Goal: Find specific fact: Find specific fact

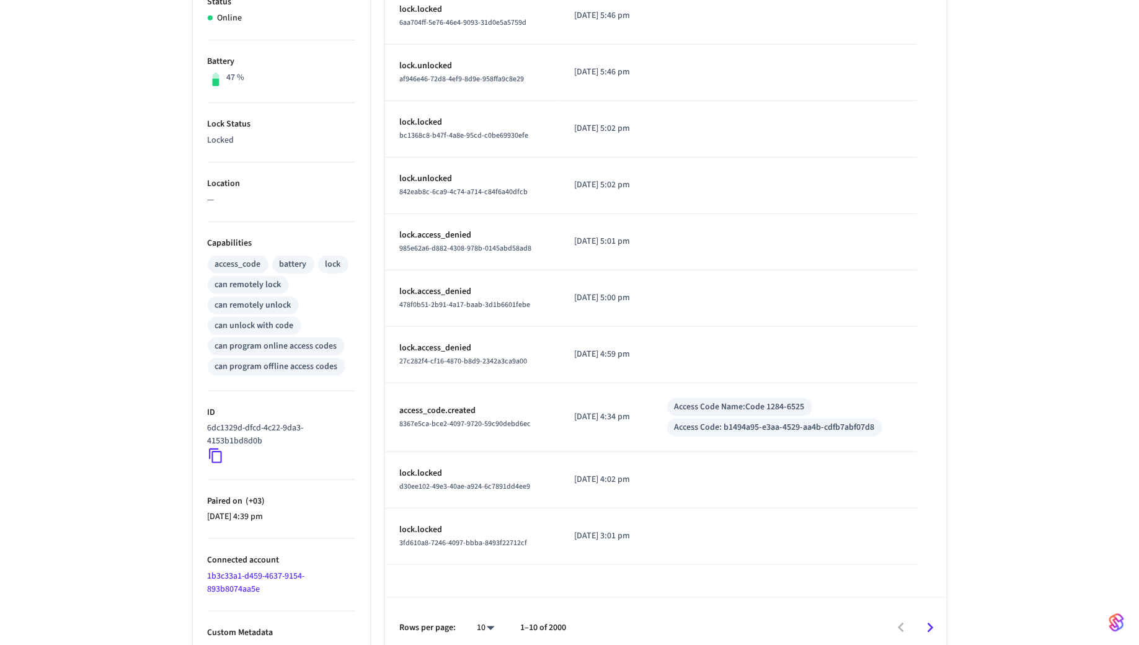
scroll to position [292, 0]
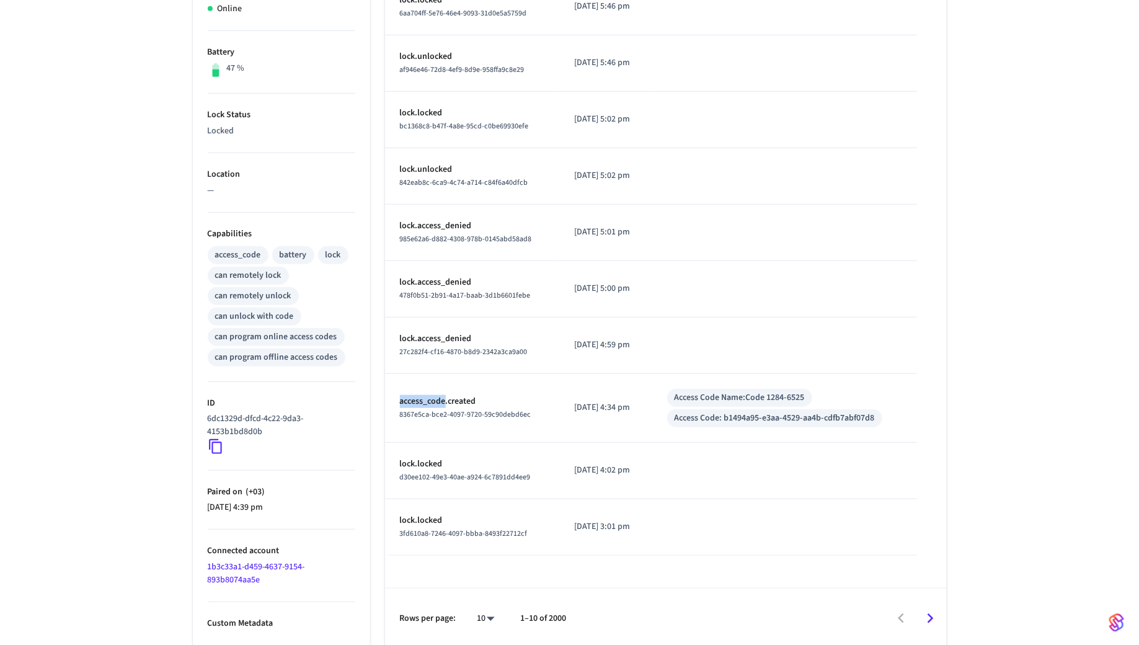
drag, startPoint x: 397, startPoint y: 399, endPoint x: 446, endPoint y: 403, distance: 48.5
click at [446, 403] on td "access_code.created 8367e5ca-bce2-4097-9720-59c90debd6ec" at bounding box center [472, 408] width 175 height 69
copy p "access_code"
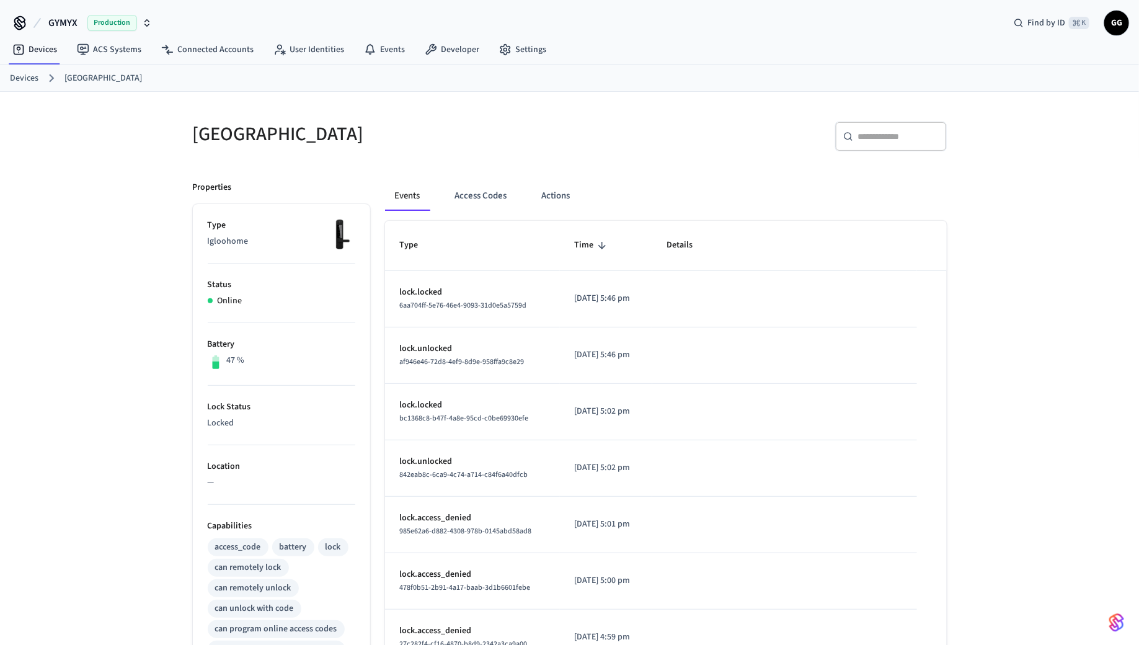
click at [881, 139] on input "text" at bounding box center [898, 136] width 81 height 12
paste input "**********"
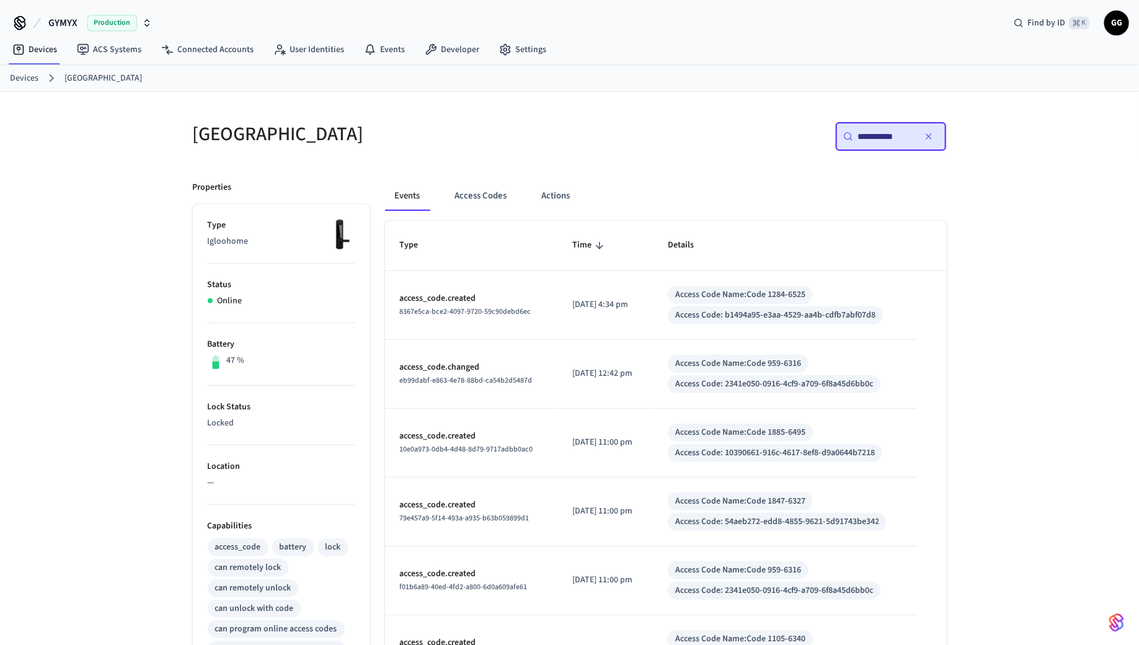
type input "**********"
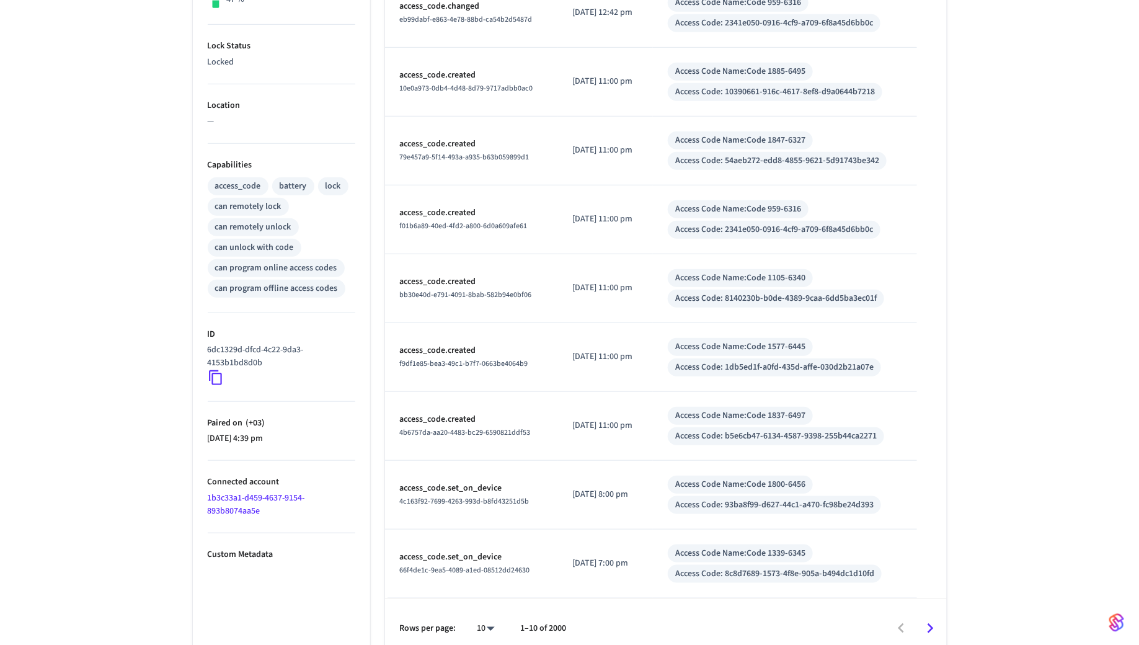
scroll to position [371, 0]
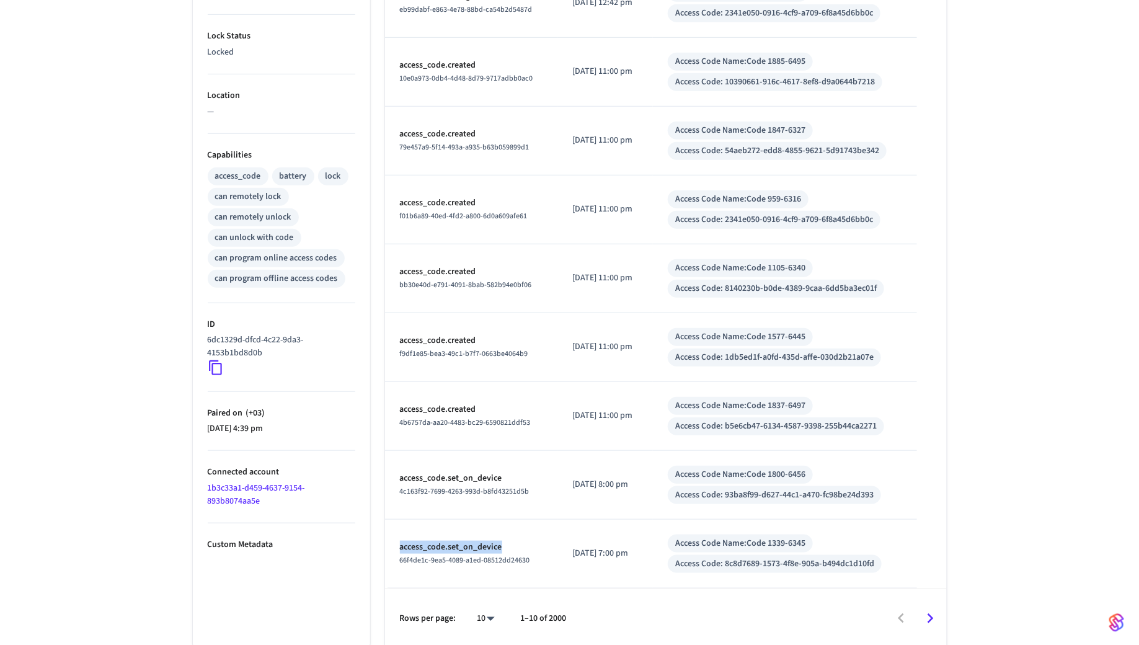
drag, startPoint x: 398, startPoint y: 541, endPoint x: 523, endPoint y: 541, distance: 125.2
click at [523, 541] on td "access_code.set_on_device 66f4de1c-9ea5-4089-a1ed-08512dd24630" at bounding box center [471, 553] width 173 height 69
copy p "access_code.set_on_device"
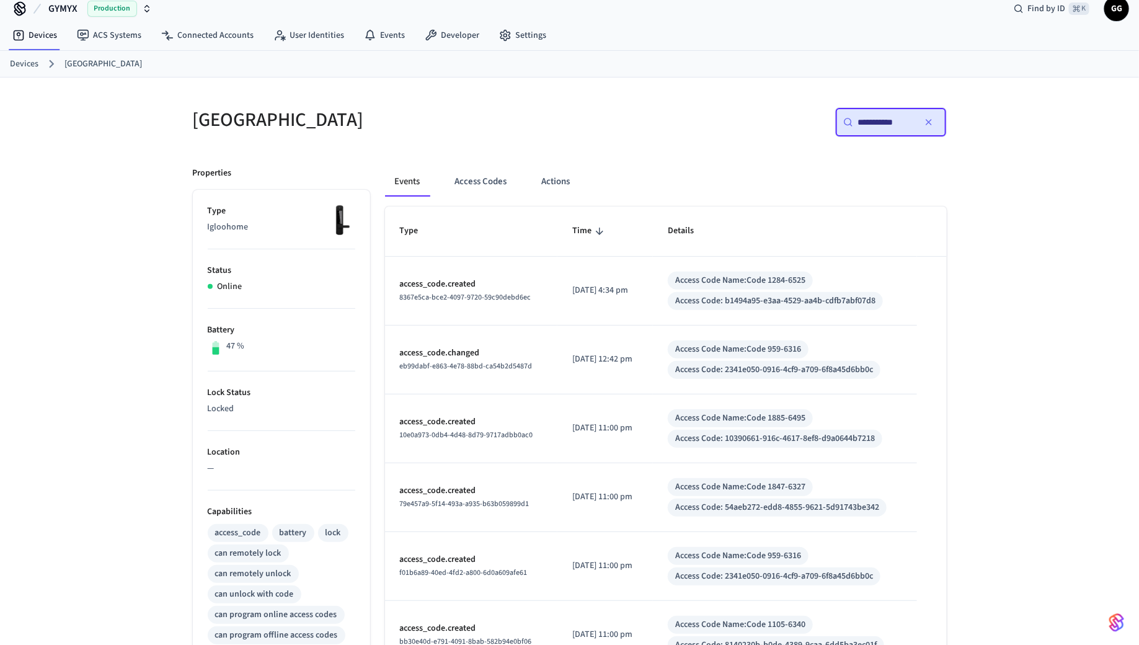
scroll to position [0, 0]
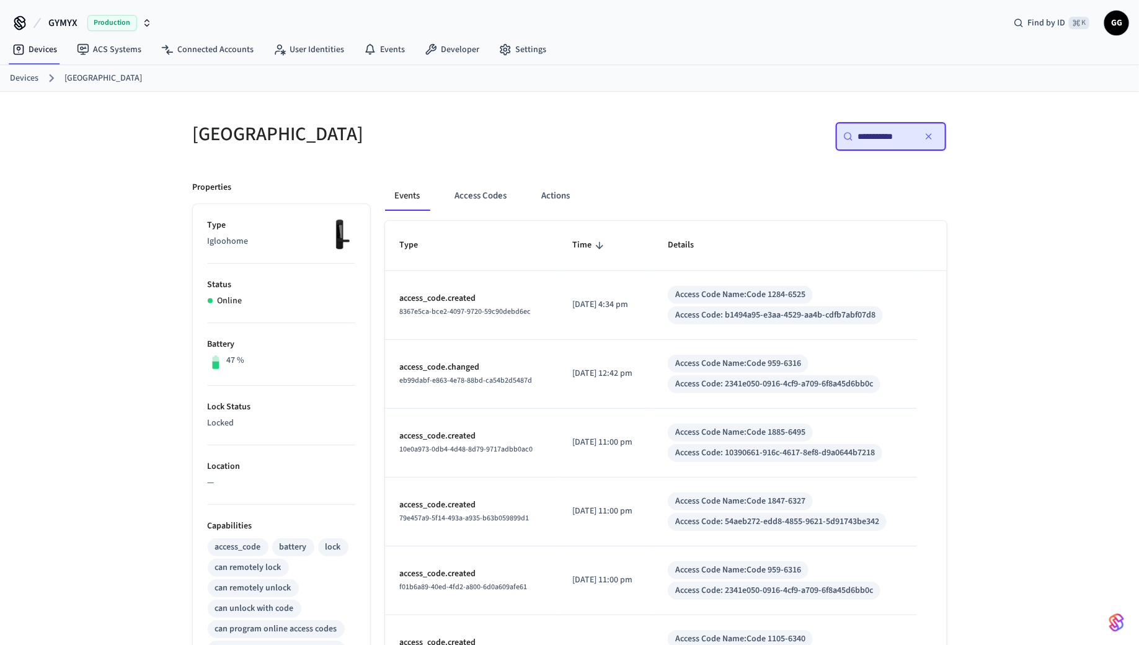
click at [930, 139] on icon "button" at bounding box center [928, 136] width 10 height 10
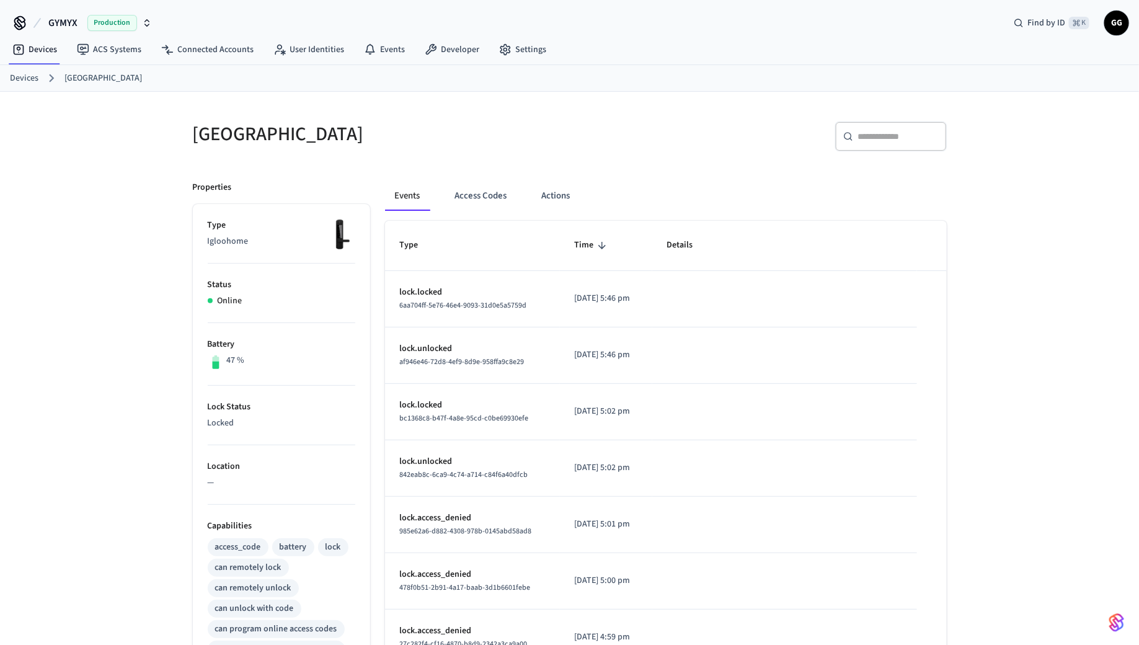
scroll to position [292, 0]
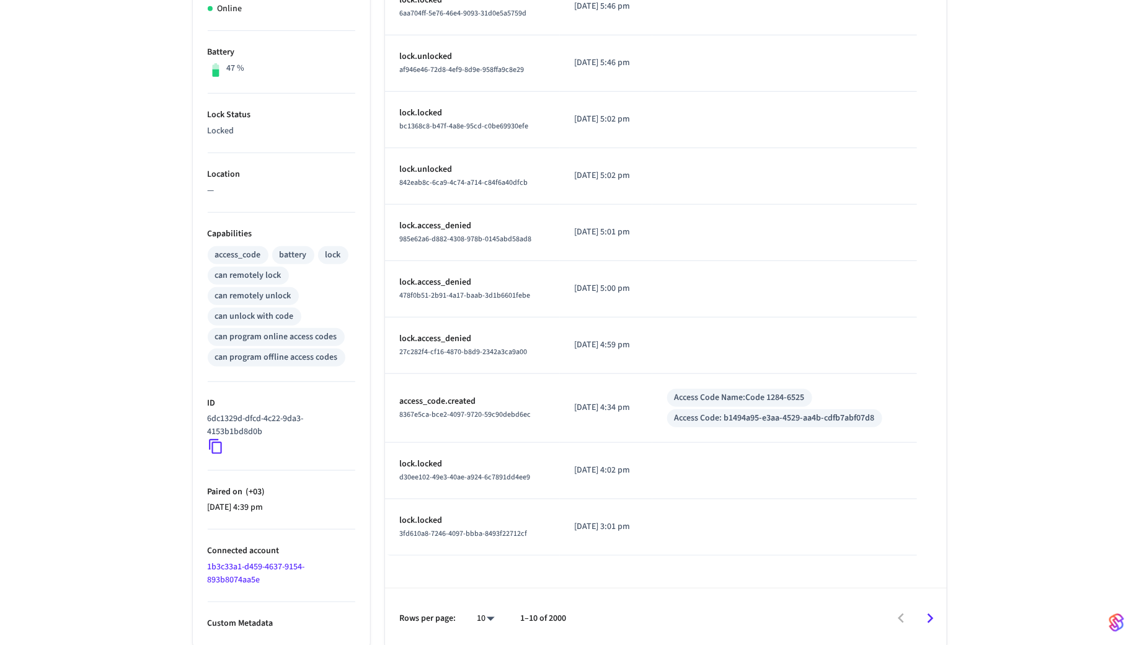
click at [471, 616] on body "GYMYX Production Find by ID ⌘ K GG Devices ACS Systems Connected Accounts User …" at bounding box center [569, 178] width 1139 height 940
click at [471, 616] on li "100" at bounding box center [481, 609] width 33 height 33
type input "***"
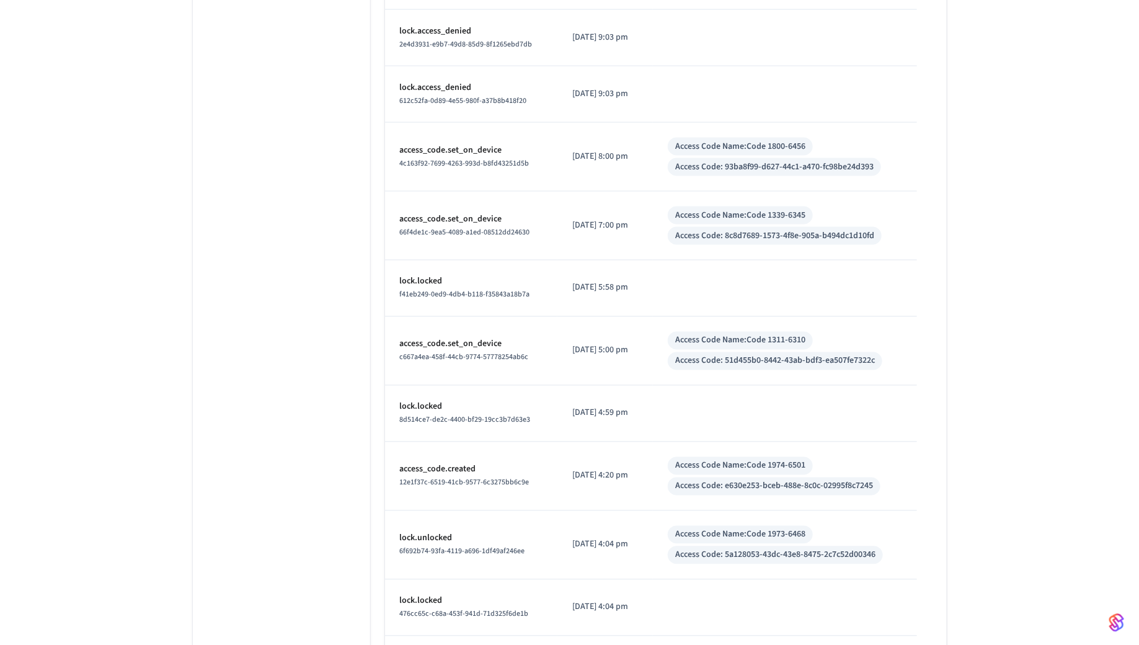
scroll to position [5450, 0]
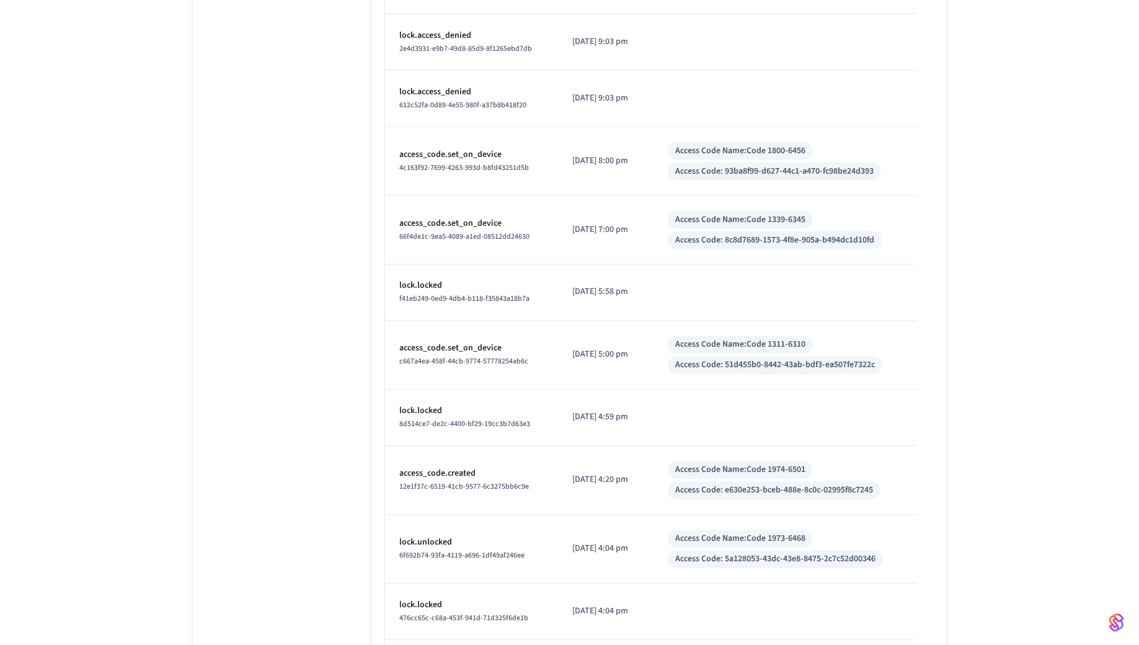
click at [451, 217] on p "access_code.set_on_device" at bounding box center [471, 223] width 143 height 13
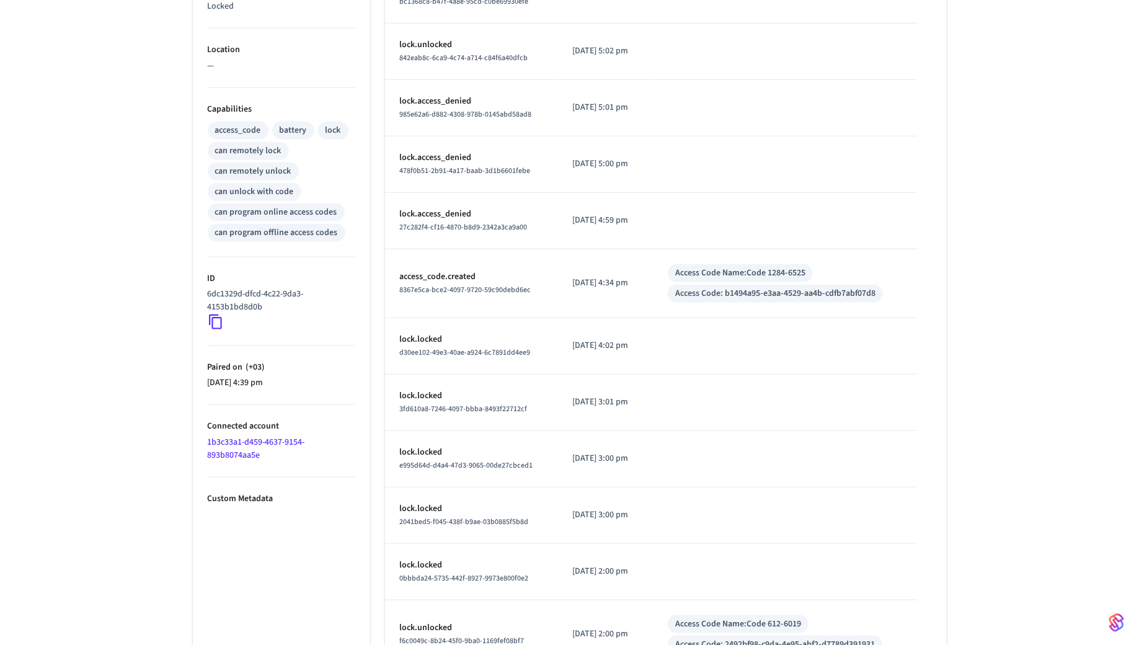
scroll to position [0, 0]
